Goal: Task Accomplishment & Management: Use online tool/utility

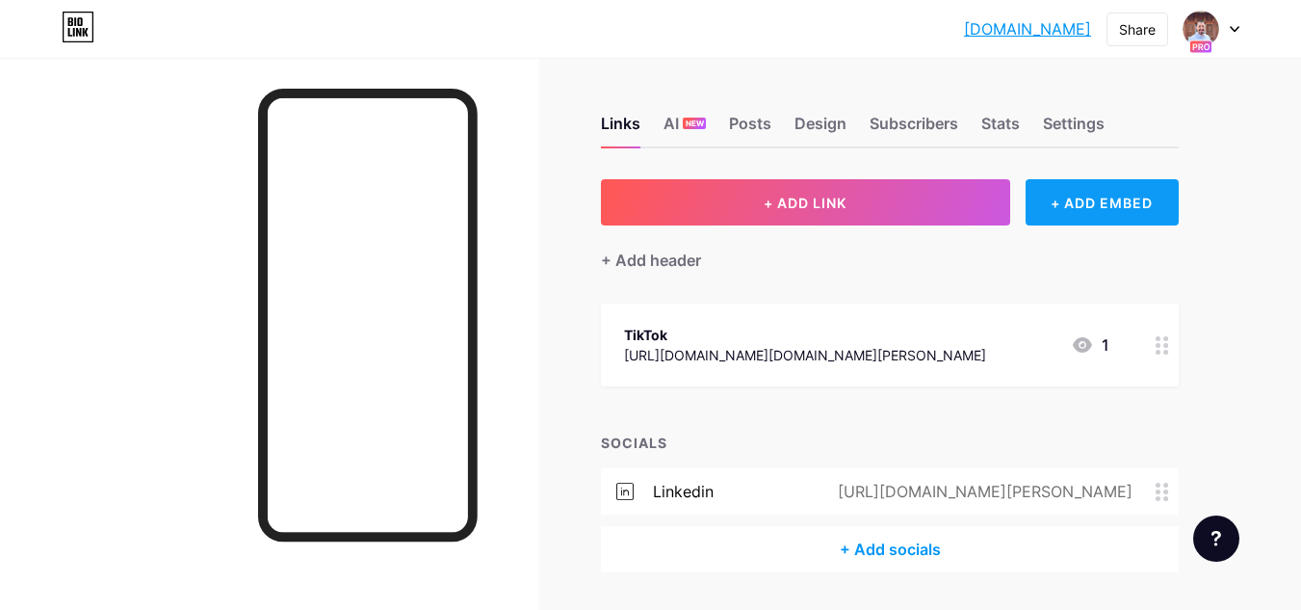
click at [1076, 206] on div "+ ADD EMBED" at bounding box center [1102, 202] width 153 height 46
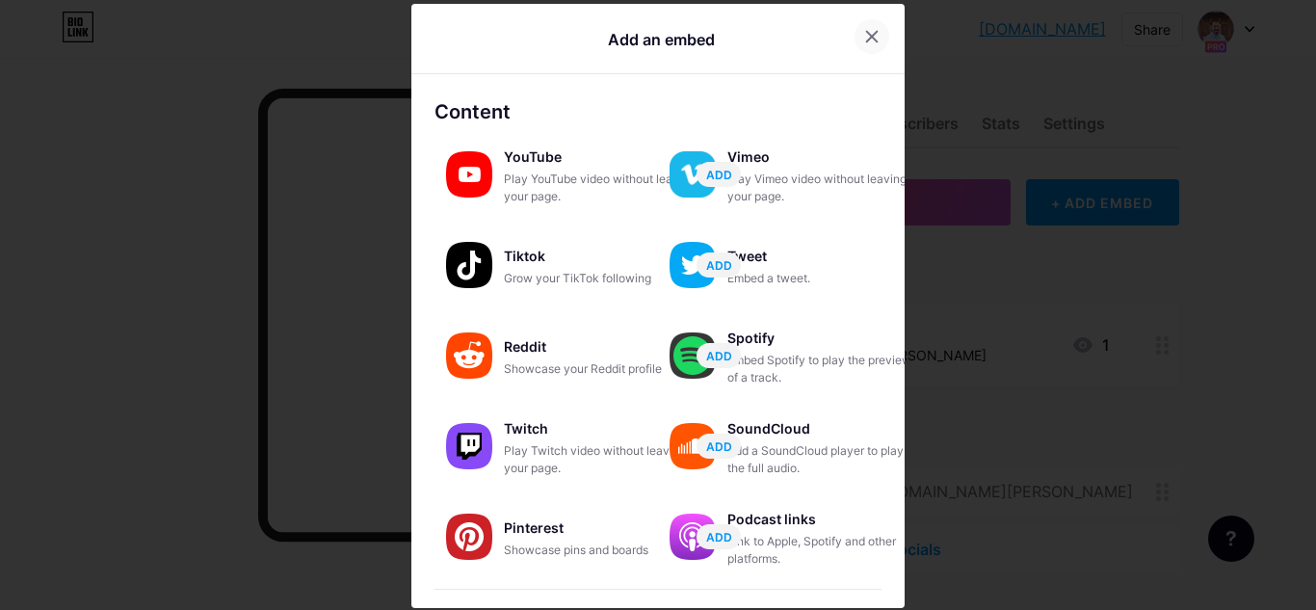
click at [864, 34] on icon at bounding box center [871, 36] width 15 height 15
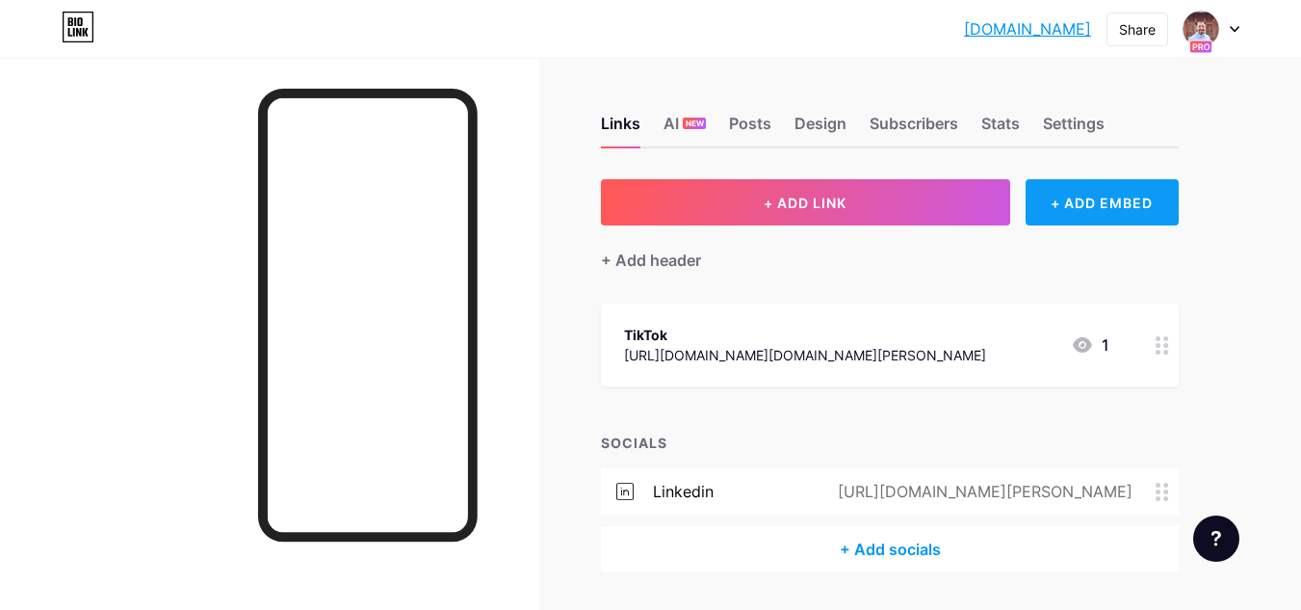
click at [1074, 208] on div "+ ADD EMBED" at bounding box center [1102, 202] width 153 height 46
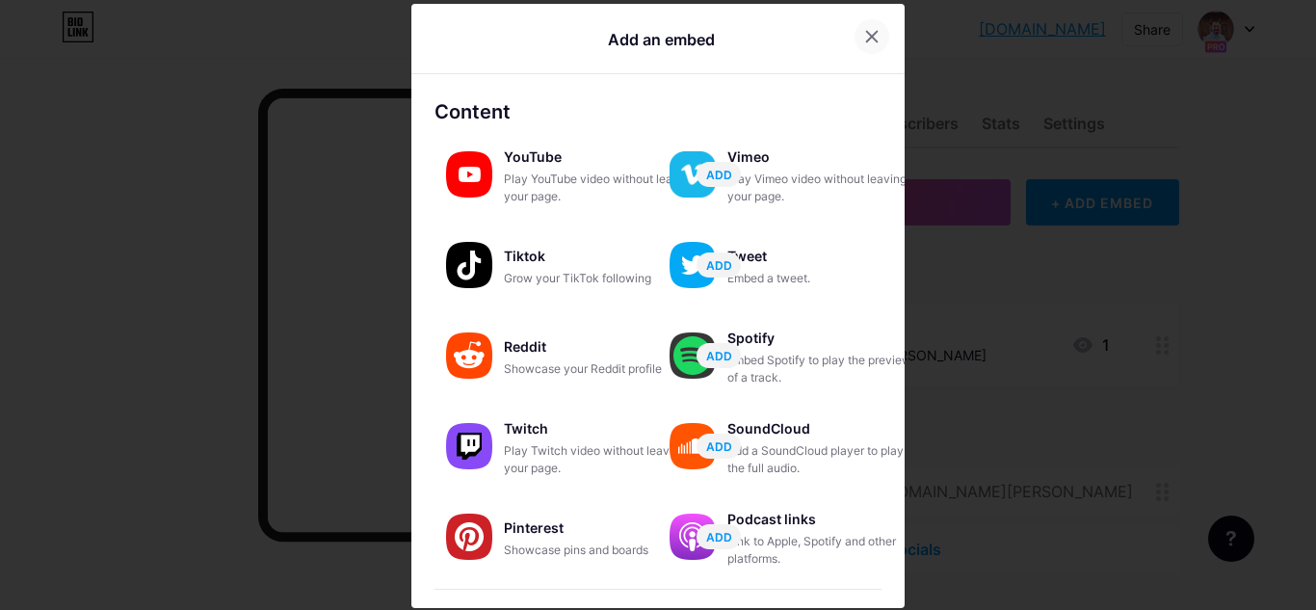
click at [864, 39] on icon at bounding box center [871, 36] width 15 height 15
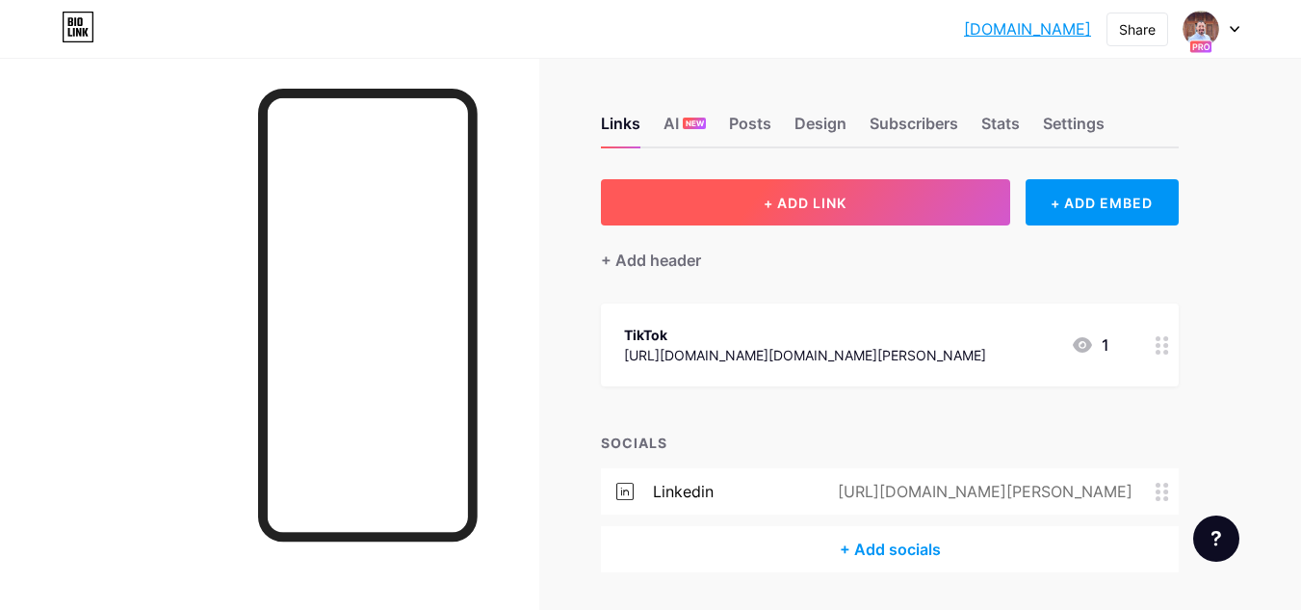
click at [805, 210] on span "+ ADD LINK" at bounding box center [805, 203] width 83 height 16
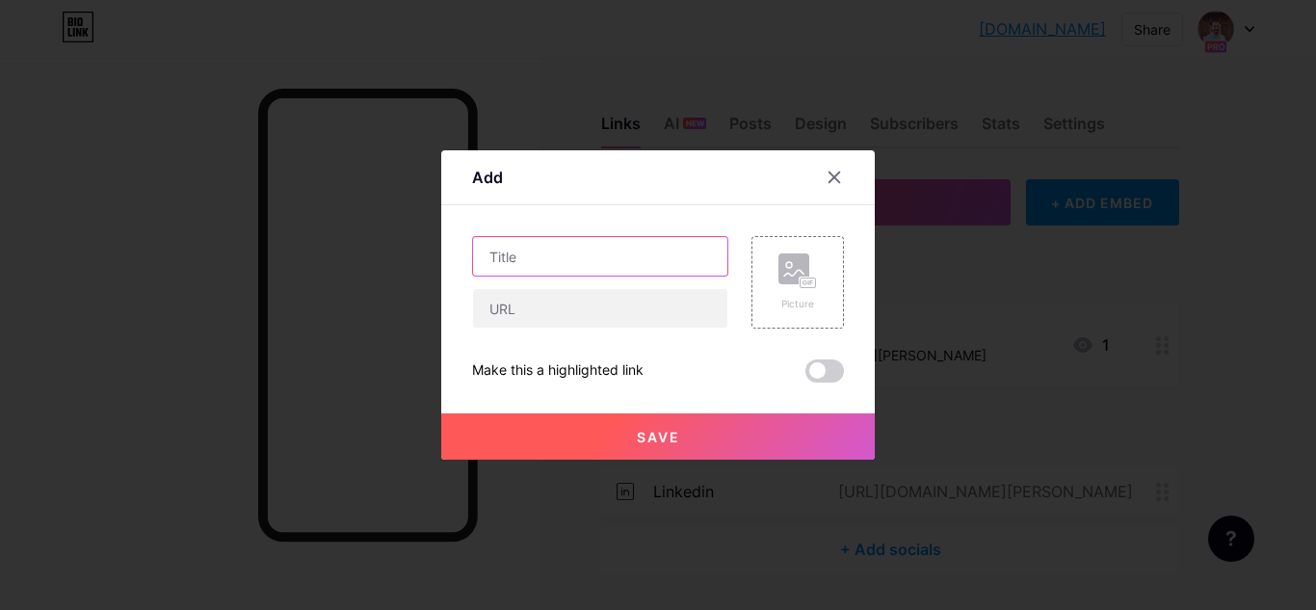
click at [585, 268] on input "text" at bounding box center [600, 256] width 254 height 39
type input "Instagram"
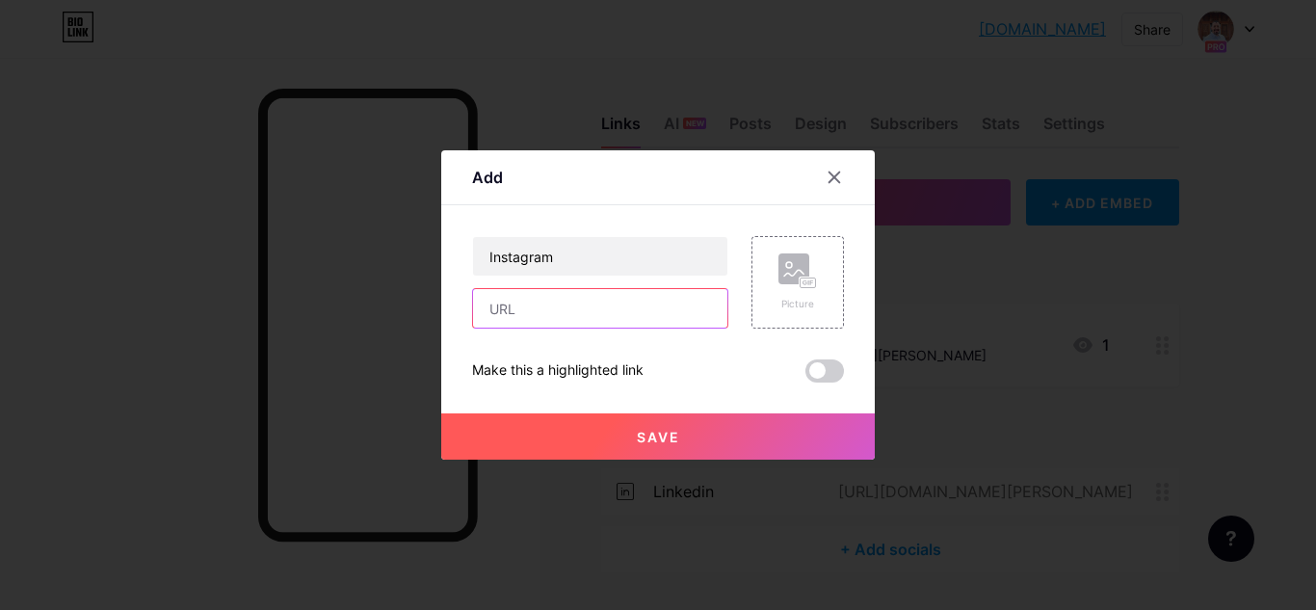
click at [561, 307] on input "text" at bounding box center [600, 308] width 254 height 39
paste input "[URL][DOMAIN_NAME]"
type input "[URL][DOMAIN_NAME]"
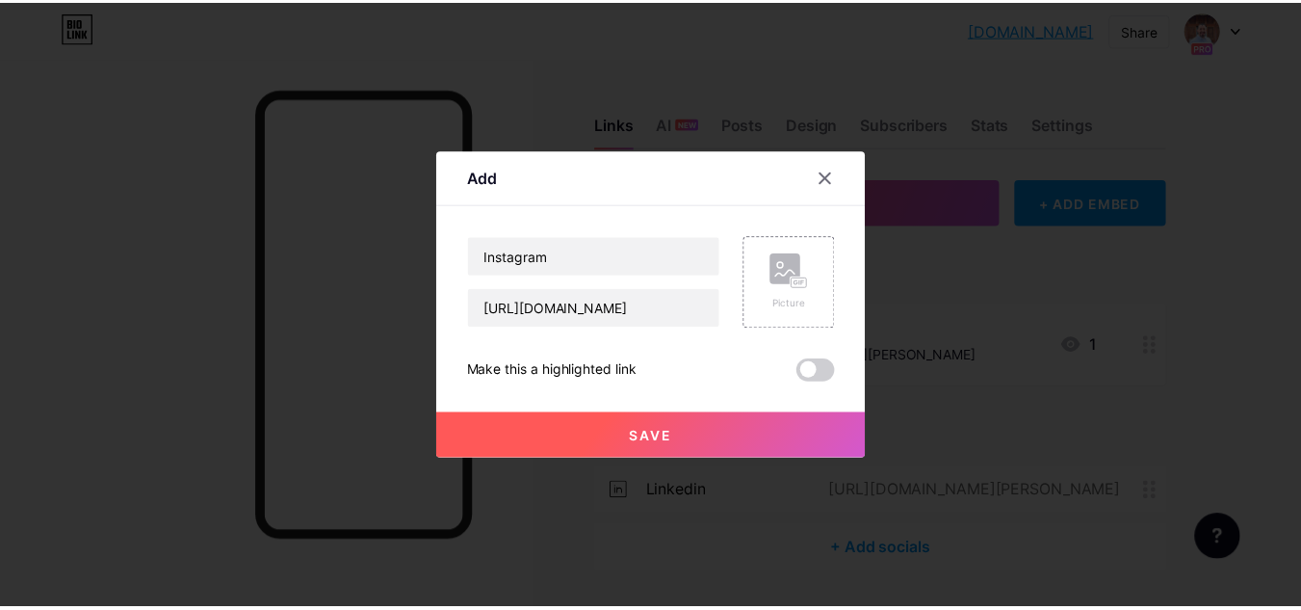
scroll to position [0, 0]
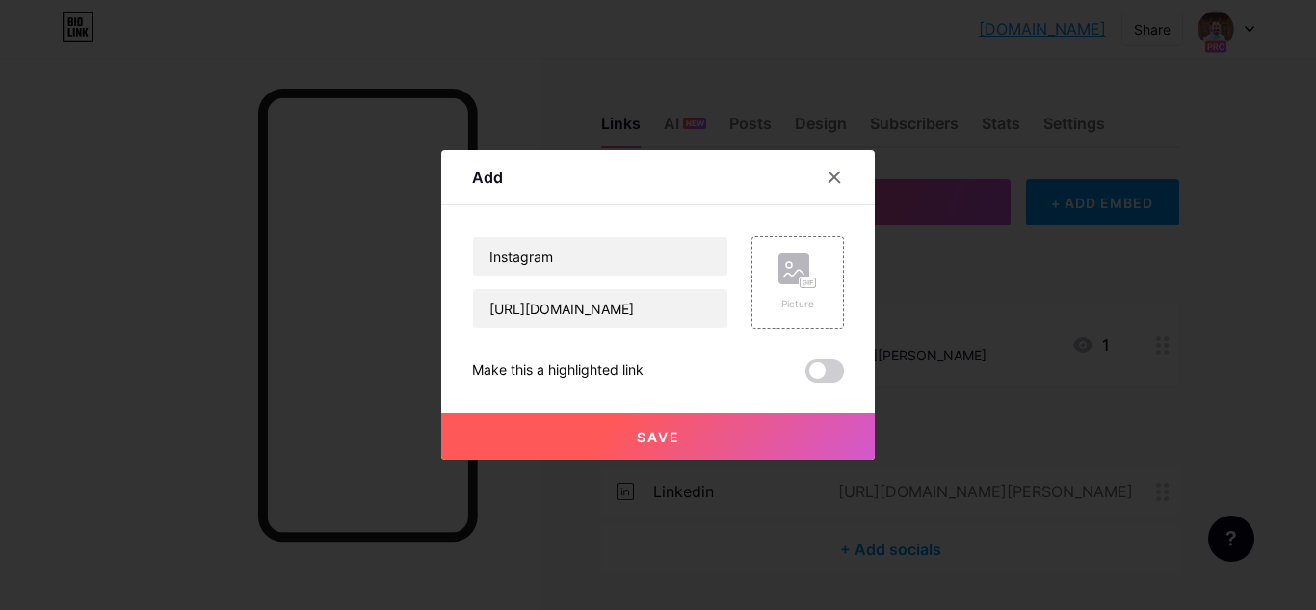
click at [830, 366] on span at bounding box center [824, 370] width 39 height 23
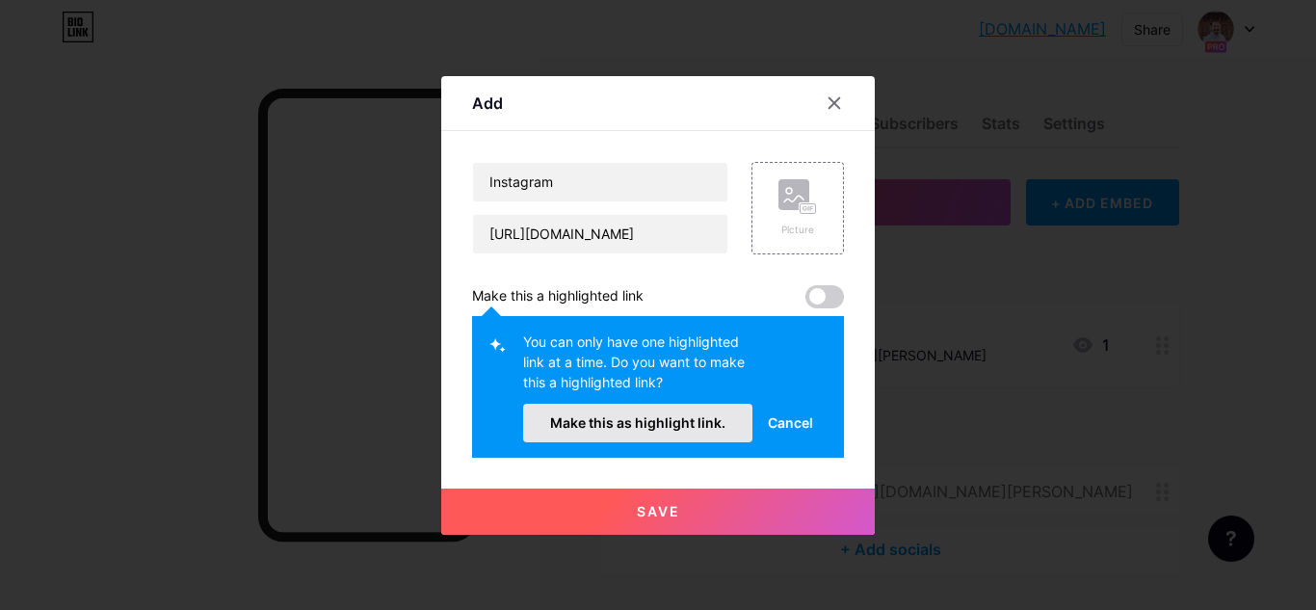
click at [696, 427] on span "Make this as highlight link." at bounding box center [637, 422] width 175 height 16
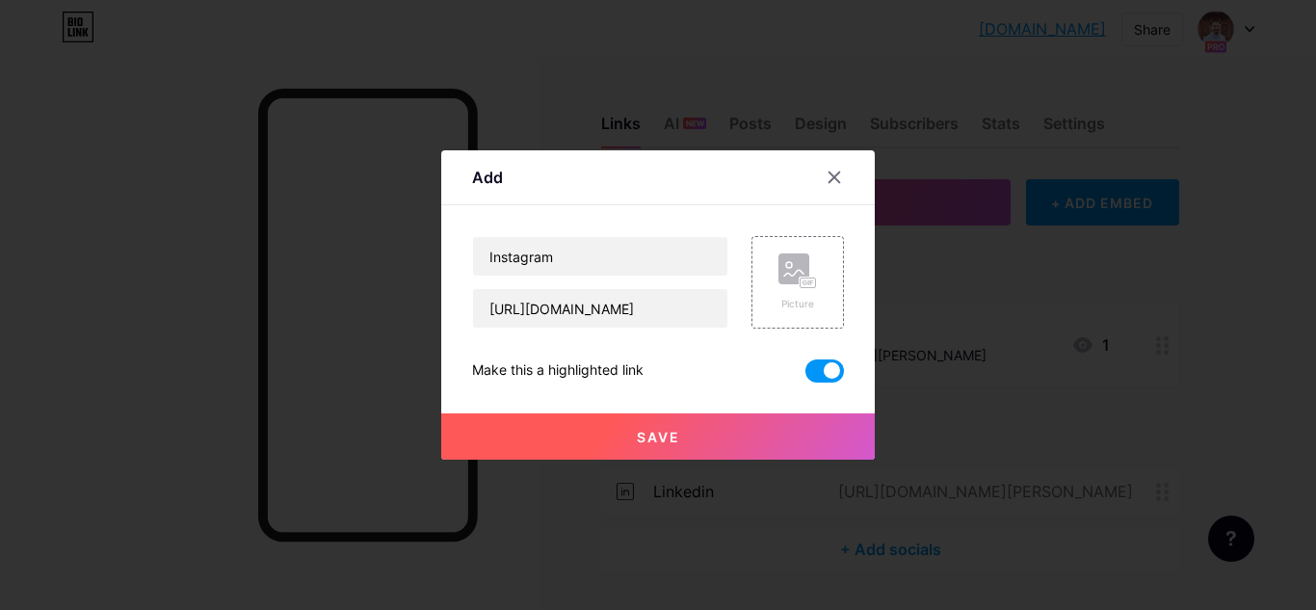
click at [687, 429] on button "Save" at bounding box center [657, 436] width 433 height 46
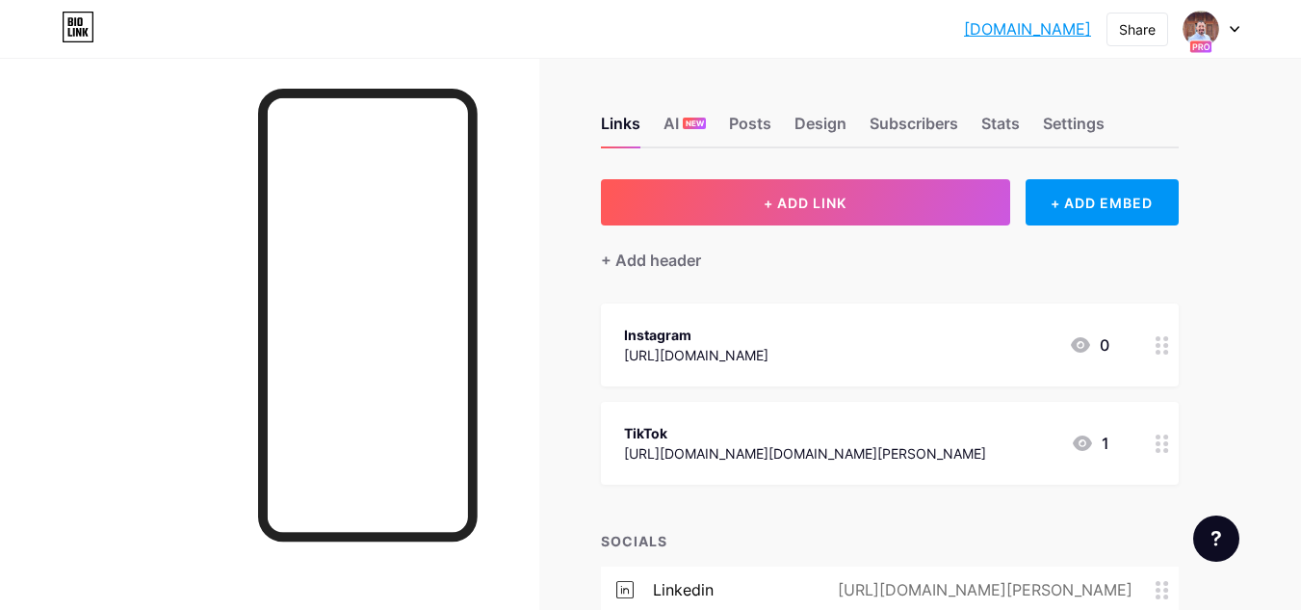
scroll to position [156, 0]
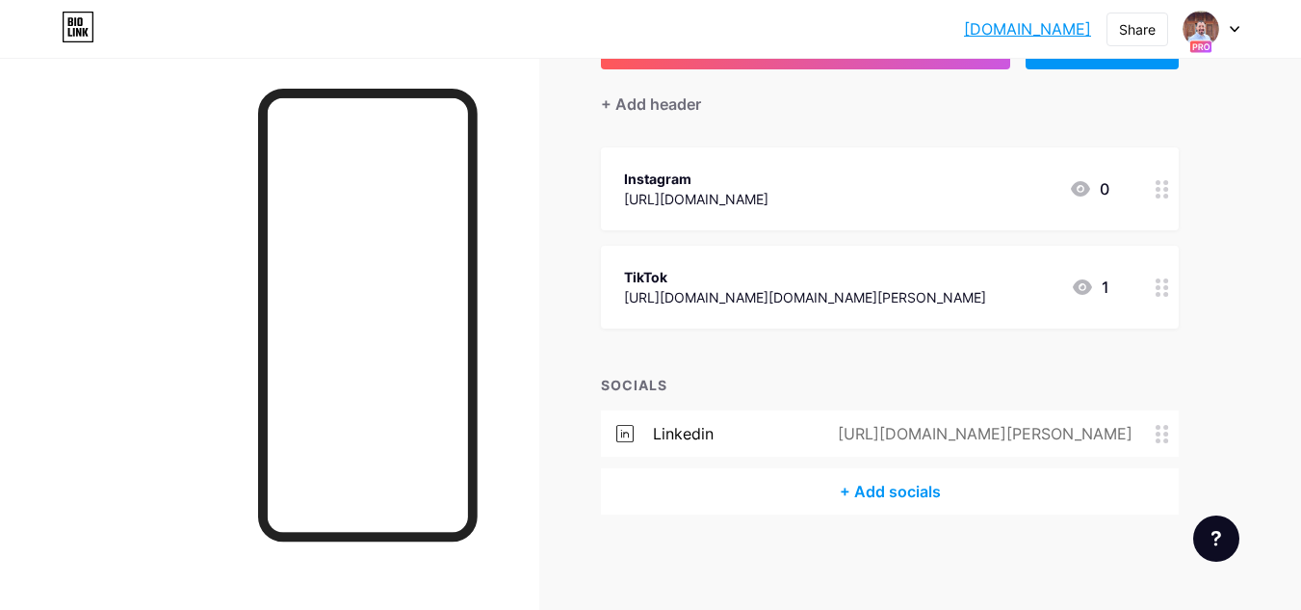
click at [1164, 191] on icon at bounding box center [1162, 189] width 13 height 18
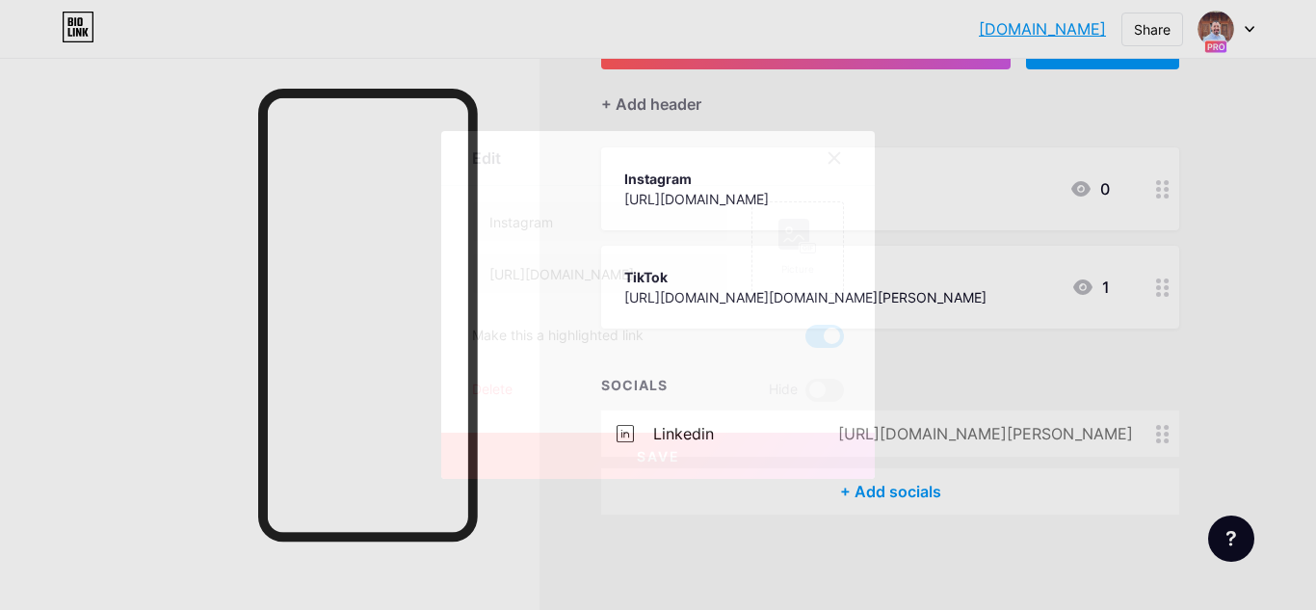
click at [1121, 294] on div at bounding box center [658, 305] width 1316 height 610
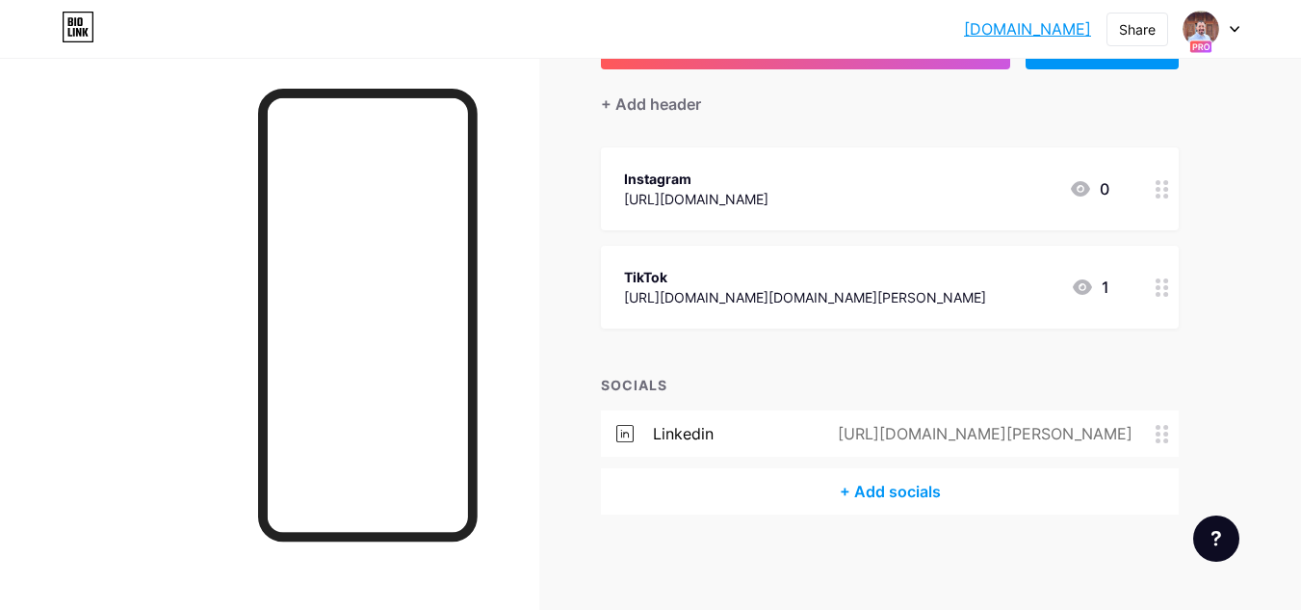
click at [1161, 295] on icon at bounding box center [1162, 287] width 13 height 18
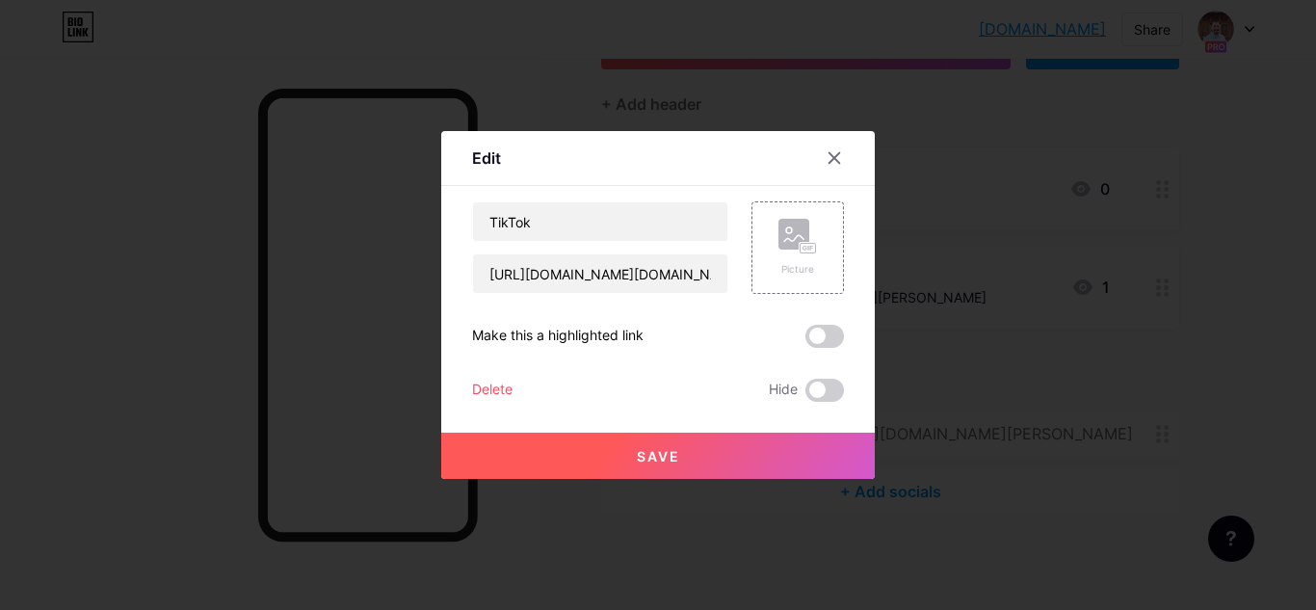
click at [829, 339] on span at bounding box center [824, 336] width 39 height 23
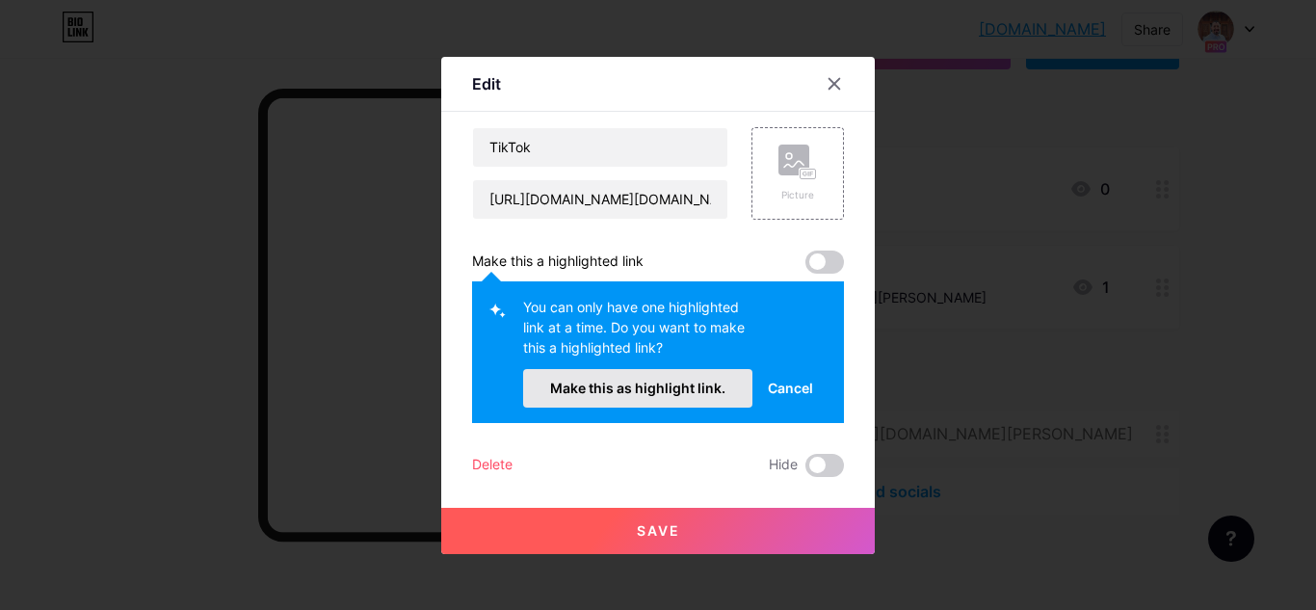
click at [668, 391] on span "Make this as highlight link." at bounding box center [637, 387] width 175 height 16
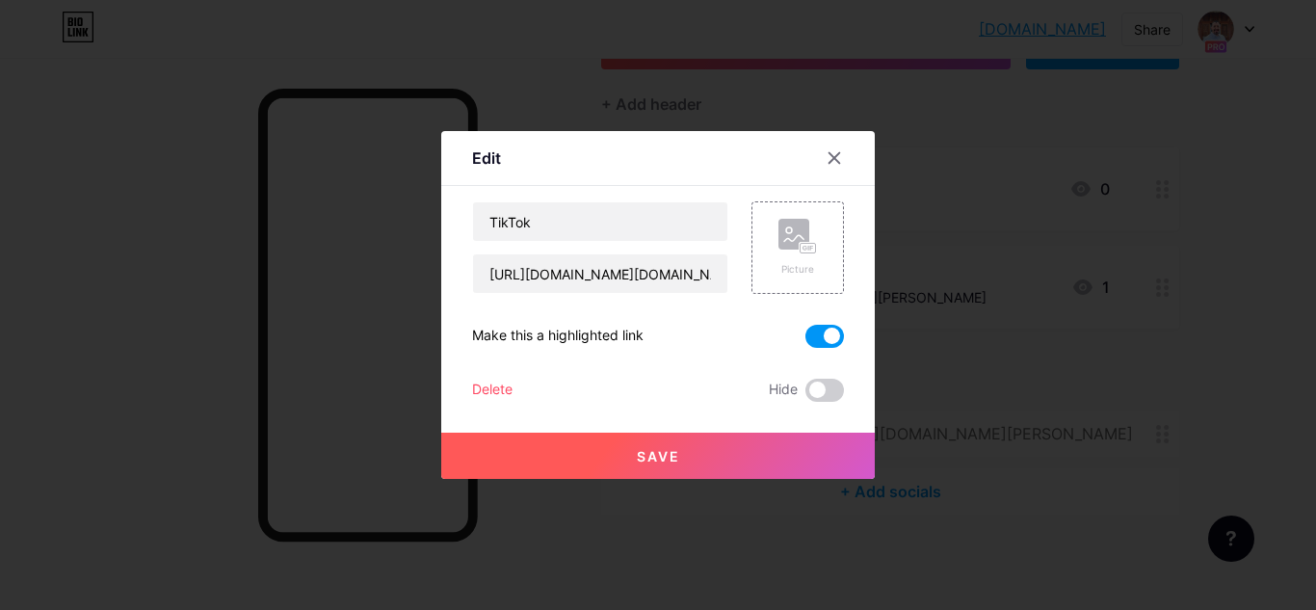
click at [698, 459] on button "Save" at bounding box center [657, 455] width 433 height 46
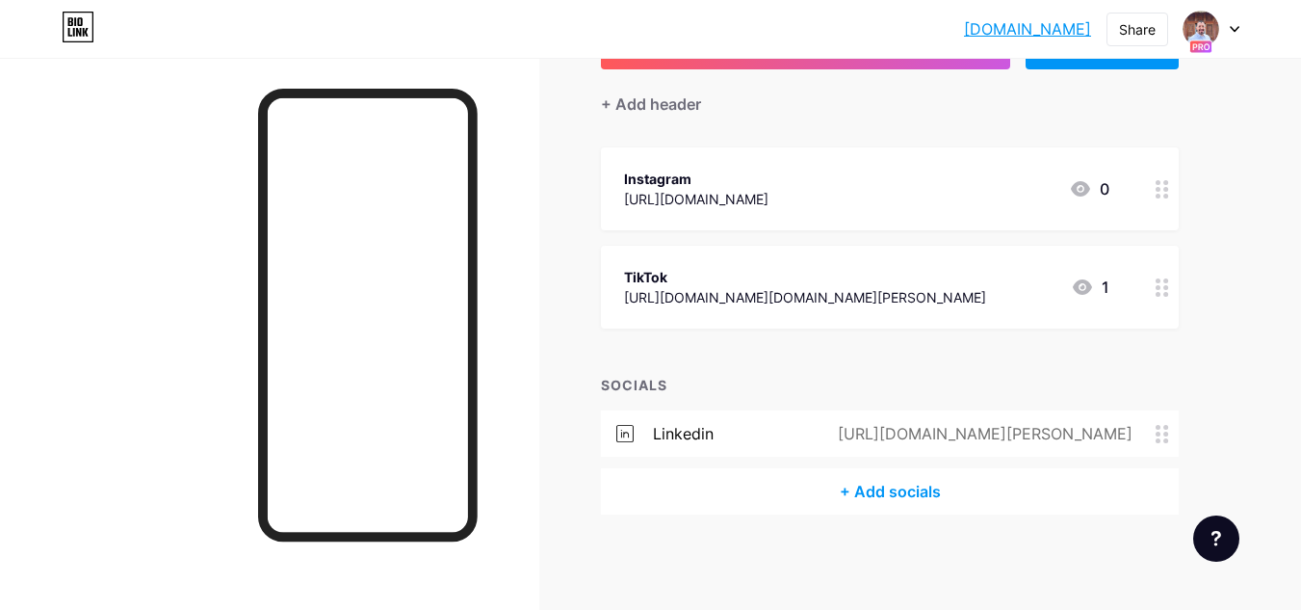
scroll to position [0, 0]
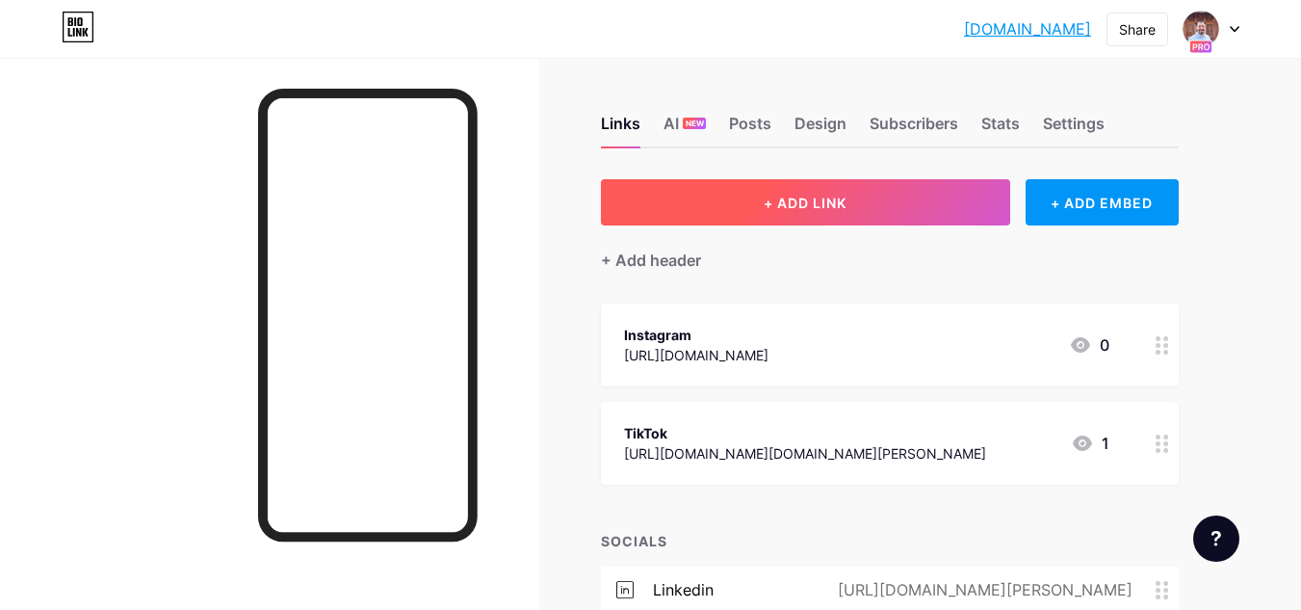
click at [850, 199] on button "+ ADD LINK" at bounding box center [805, 202] width 409 height 46
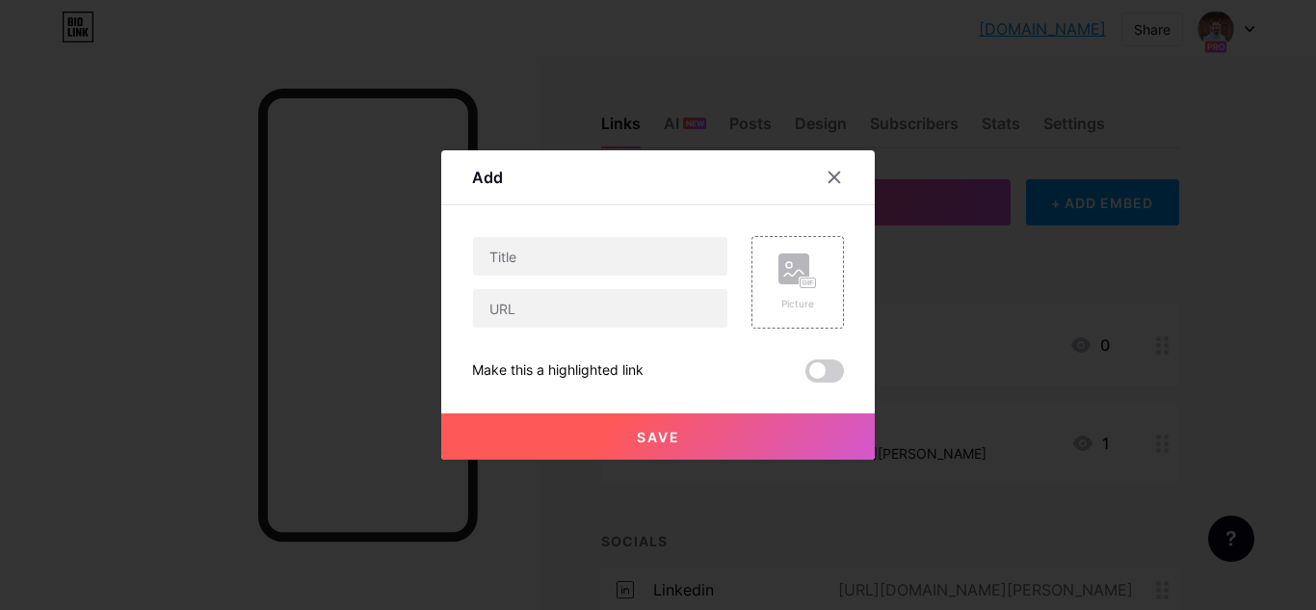
click at [899, 315] on div at bounding box center [658, 305] width 1316 height 610
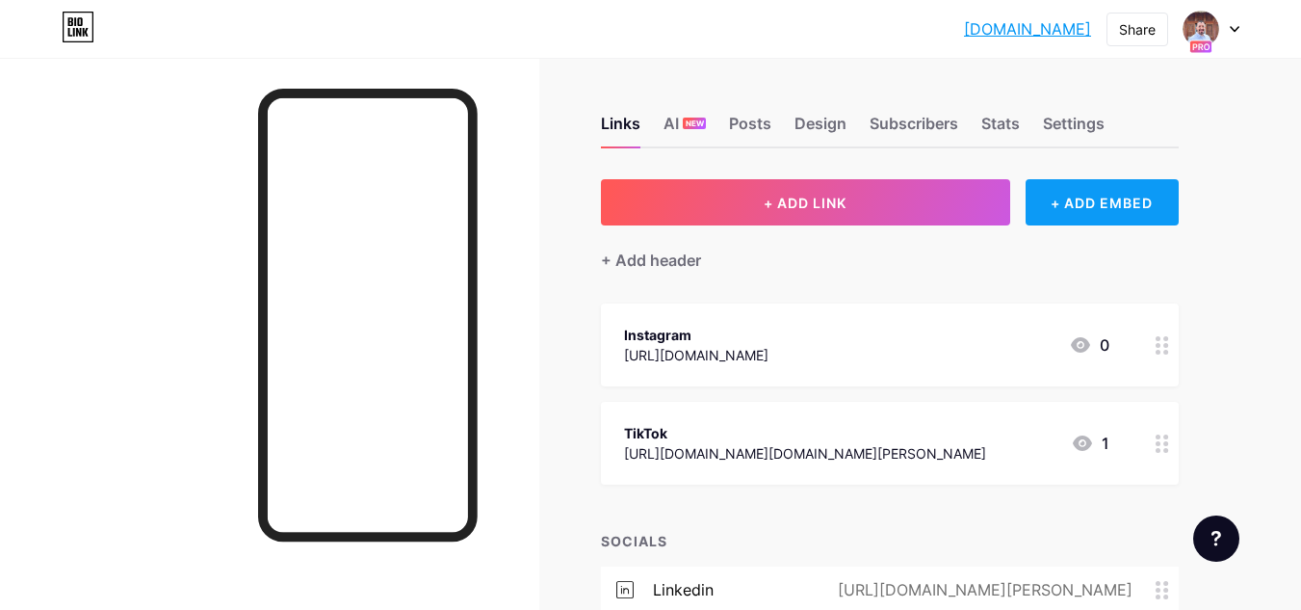
click at [1104, 197] on div "+ ADD EMBED" at bounding box center [1102, 202] width 153 height 46
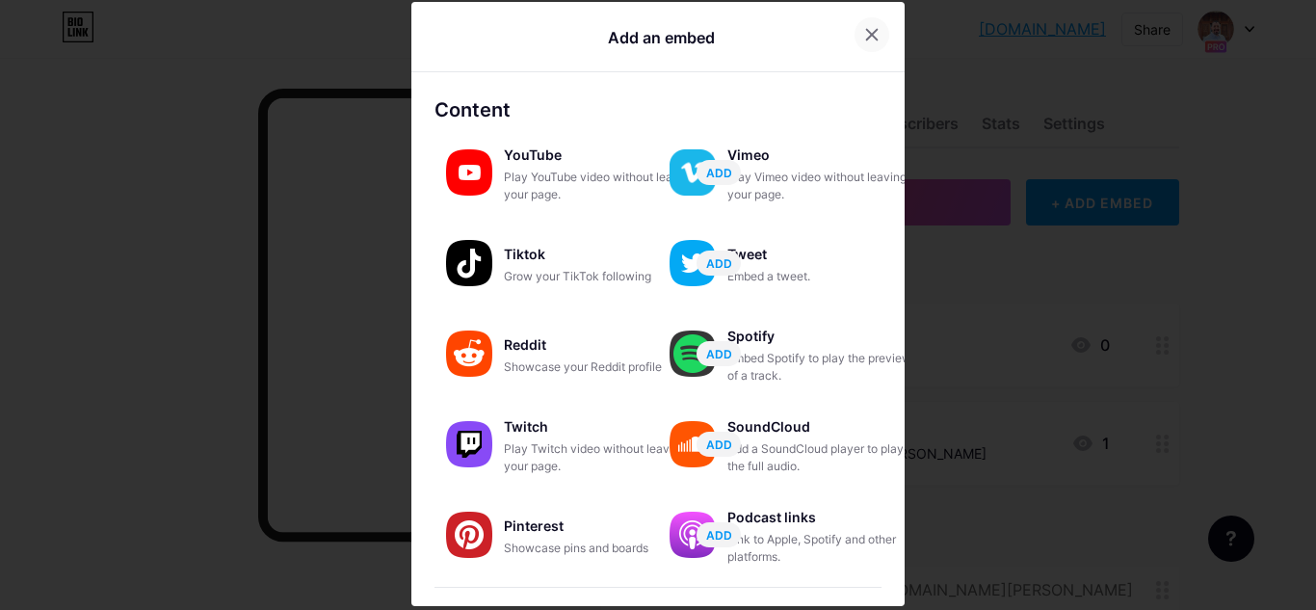
click at [864, 32] on icon at bounding box center [871, 34] width 15 height 15
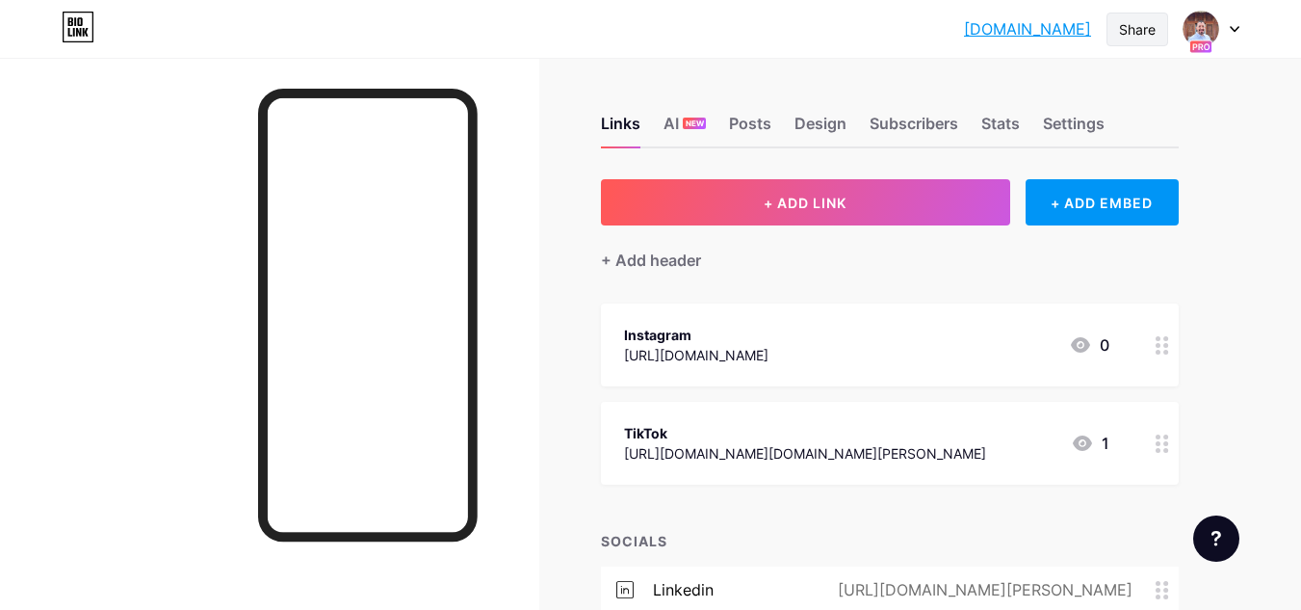
click at [1134, 23] on div "Share" at bounding box center [1137, 29] width 37 height 20
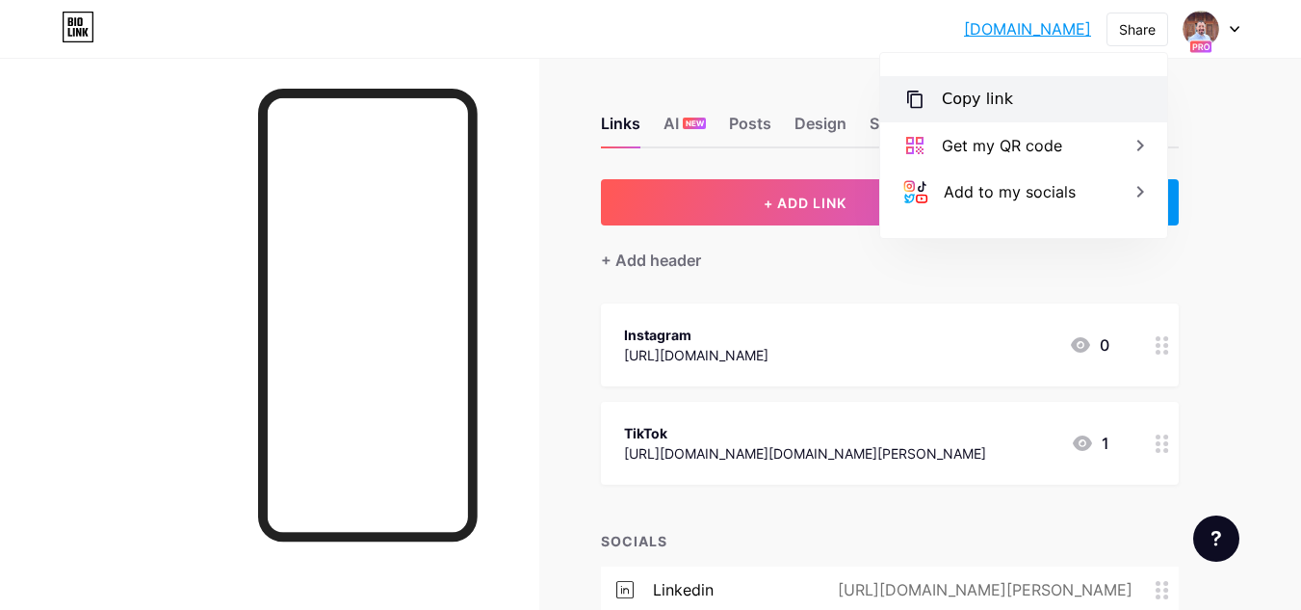
click at [988, 109] on div "Copy link" at bounding box center [977, 99] width 71 height 23
